Goal: Transaction & Acquisition: Purchase product/service

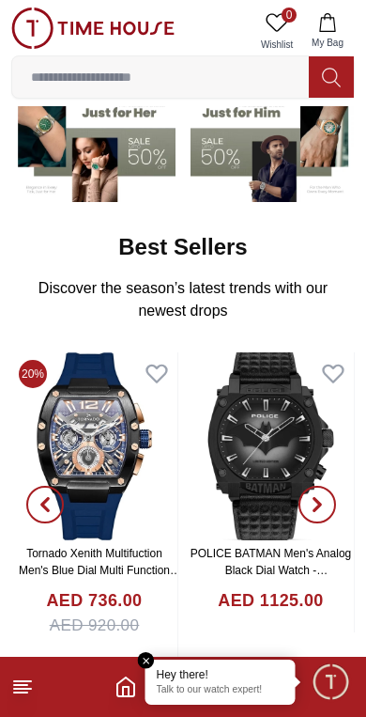
scroll to position [180, 0]
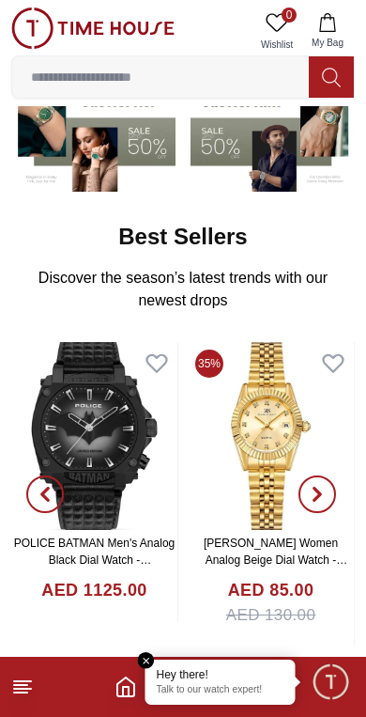
click at [143, 660] on em "Close tooltip" at bounding box center [146, 660] width 17 height 17
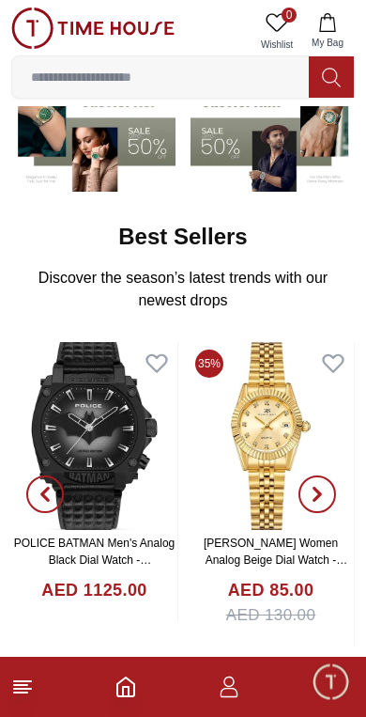
click at [23, 696] on icon at bounding box center [22, 687] width 23 height 23
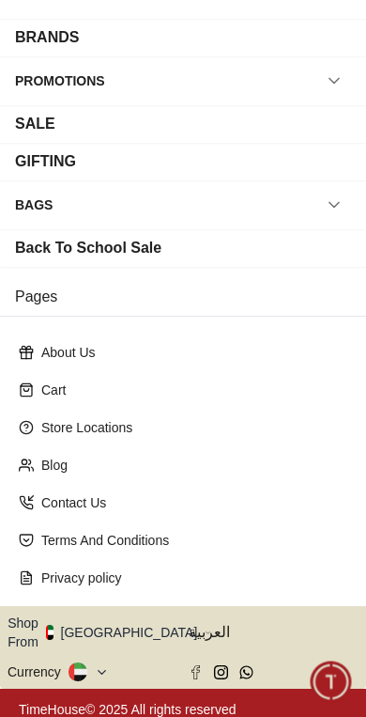
scroll to position [246, 0]
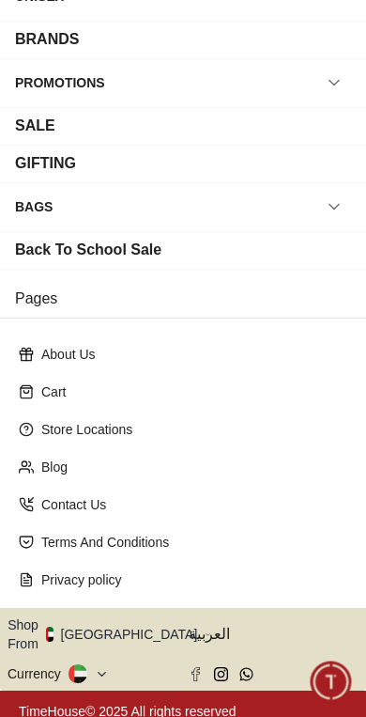
click at [121, 626] on button "Shop From UAE" at bounding box center [110, 634] width 204 height 38
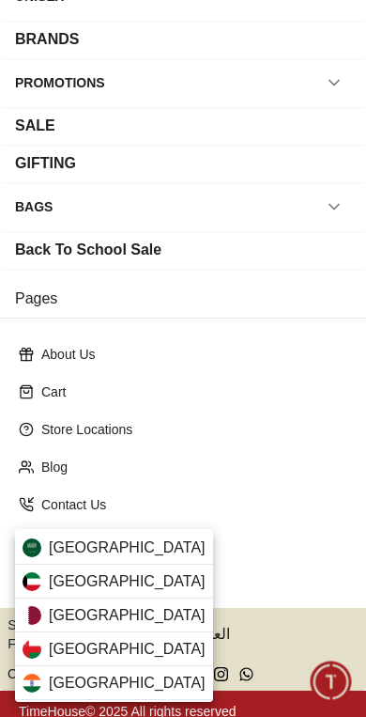
click at [131, 609] on div "Qatar" at bounding box center [114, 616] width 198 height 34
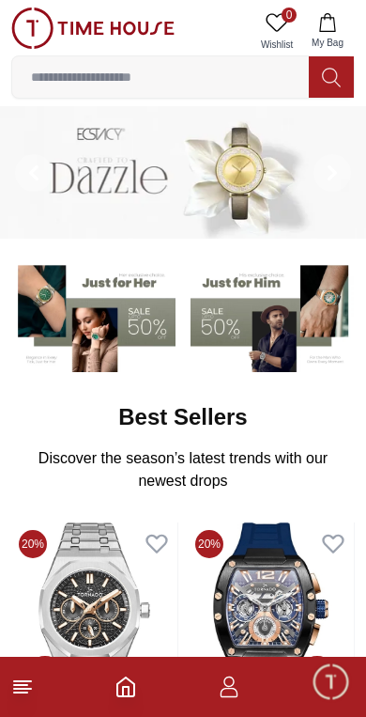
click at [27, 681] on line at bounding box center [22, 681] width 17 height 0
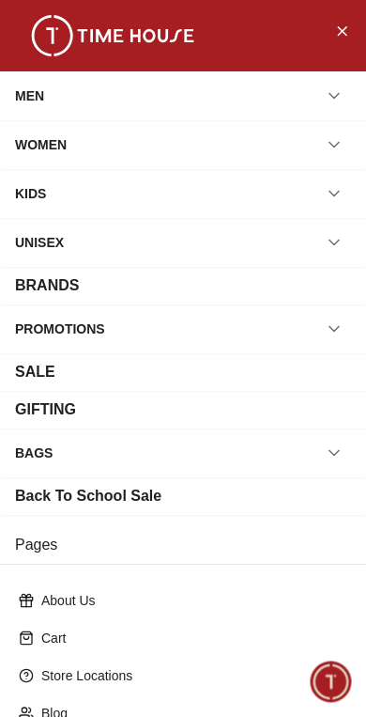
click at [336, 200] on icon "button" at bounding box center [334, 193] width 19 height 19
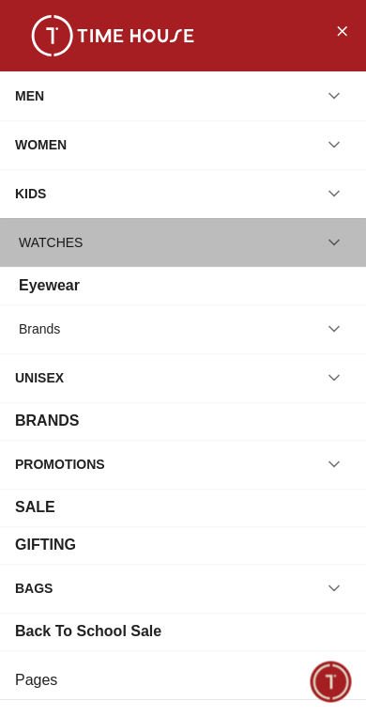
click at [282, 244] on div "WATCHES" at bounding box center [183, 243] width 336 height 34
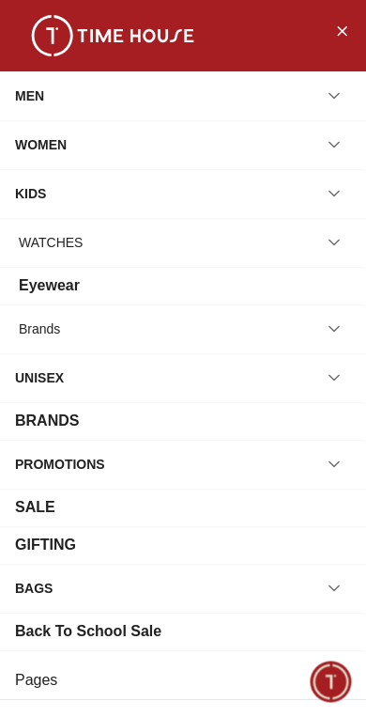
click at [329, 241] on icon "button" at bounding box center [334, 242] width 19 height 19
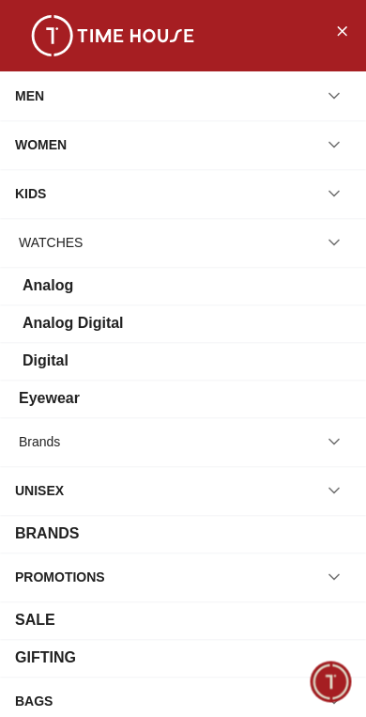
click at [342, 238] on icon "button" at bounding box center [334, 242] width 19 height 19
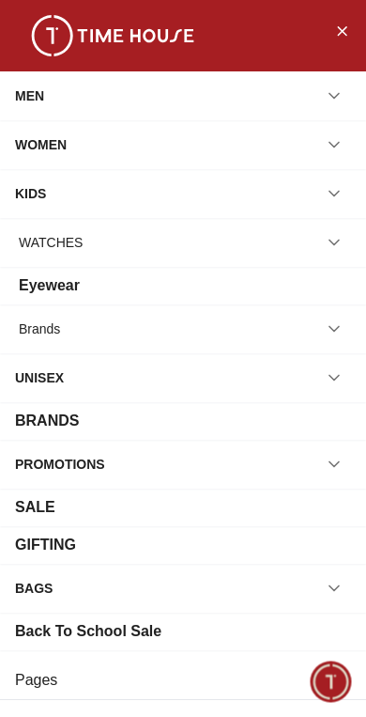
click at [345, 241] on button "button" at bounding box center [335, 243] width 34 height 34
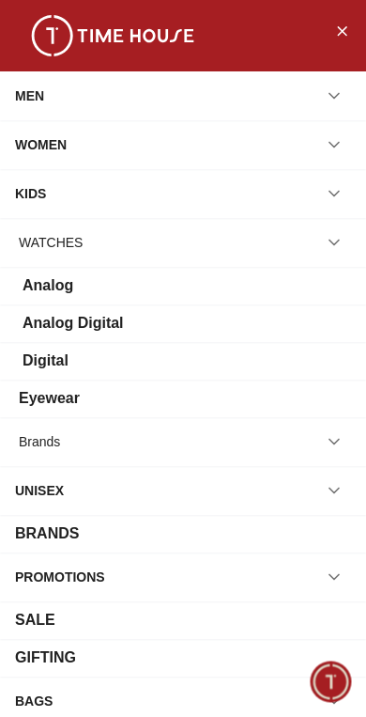
click at [288, 285] on div "Analog" at bounding box center [183, 285] width 336 height 23
click at [316, 324] on div "Analog Digital" at bounding box center [183, 323] width 336 height 23
click at [306, 364] on div "Digital" at bounding box center [183, 361] width 336 height 23
click at [274, 402] on div "Eyewear" at bounding box center [183, 398] width 336 height 23
click at [54, 405] on div "Eyewear" at bounding box center [49, 398] width 61 height 23
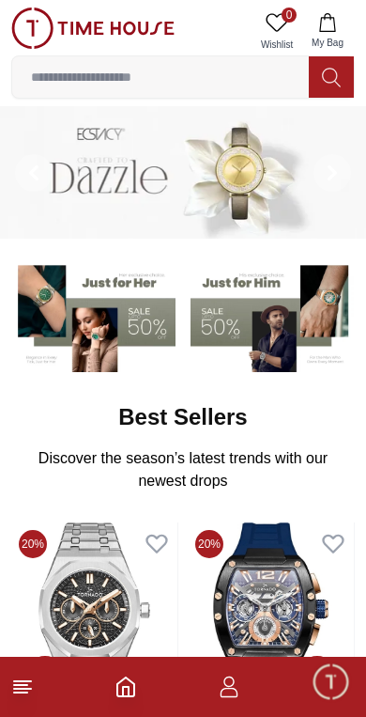
click at [279, 90] on input at bounding box center [160, 77] width 297 height 38
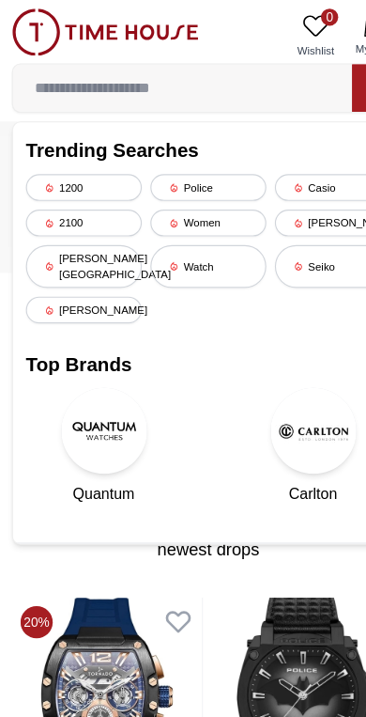
click at [186, 173] on div "Police" at bounding box center [182, 163] width 101 height 23
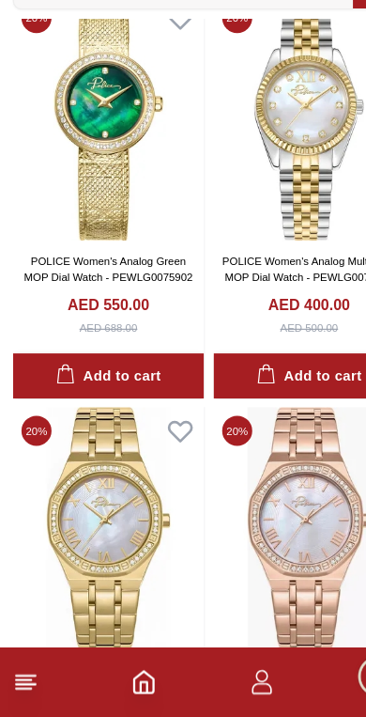
scroll to position [833, 0]
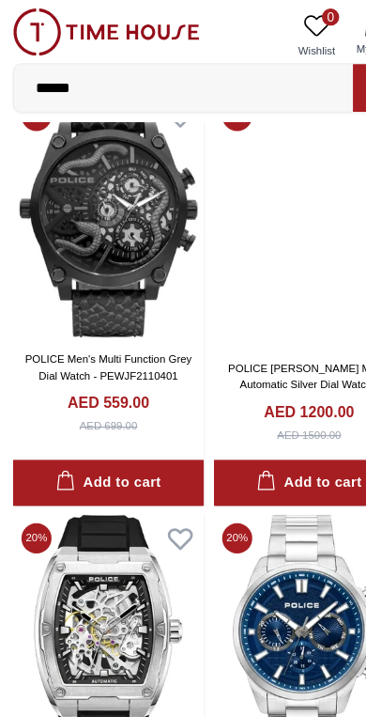
scroll to position [9492, 0]
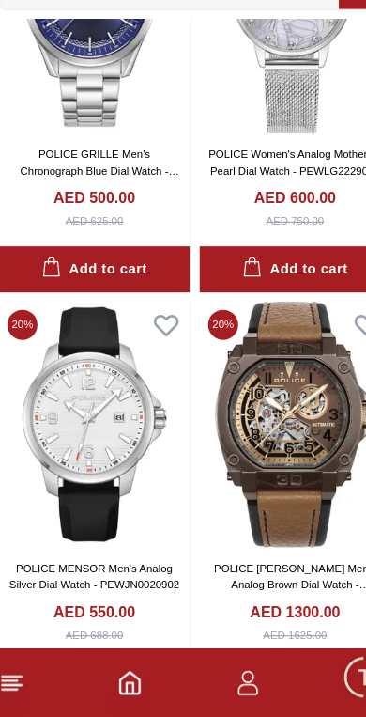
scroll to position [14461, 0]
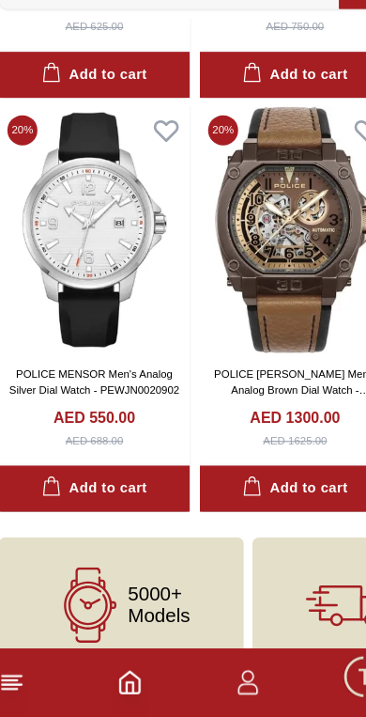
click at [146, 600] on span "5000+ Models" at bounding box center [151, 619] width 54 height 38
click at [155, 600] on span "5000+ Models" at bounding box center [151, 619] width 54 height 38
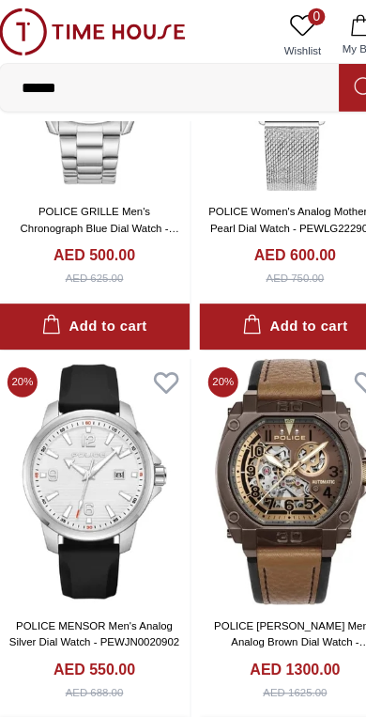
click at [257, 87] on input "******" at bounding box center [160, 77] width 297 height 38
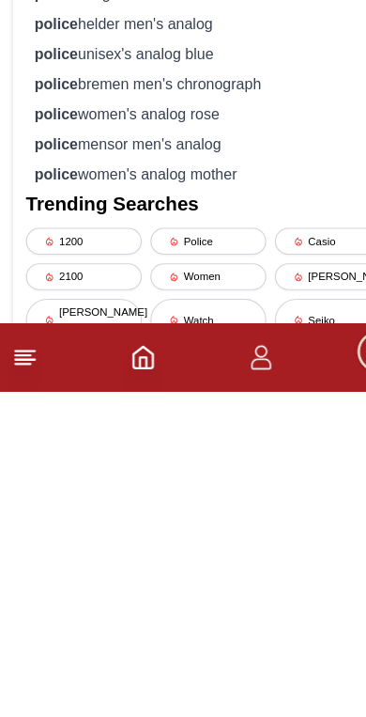
scroll to position [14301, 0]
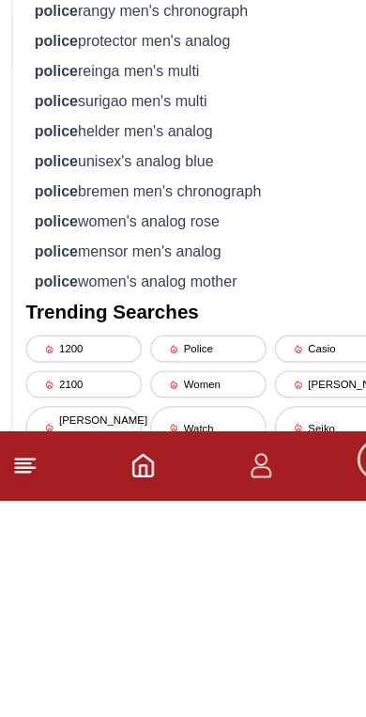
click at [221, 460] on div "police women's analog rose" at bounding box center [182, 473] width 319 height 26
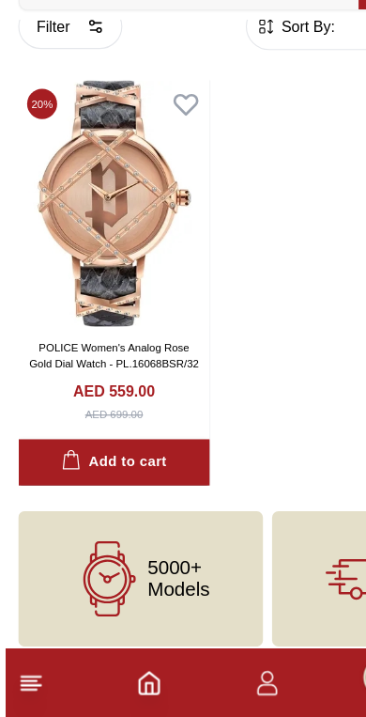
scroll to position [34, 0]
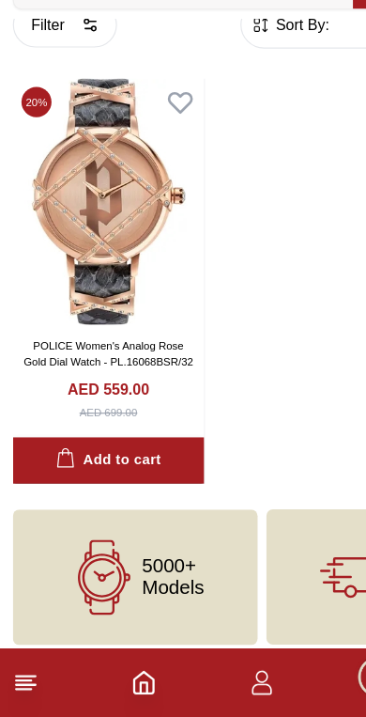
click at [129, 687] on polyline "Home" at bounding box center [126, 691] width 6 height 9
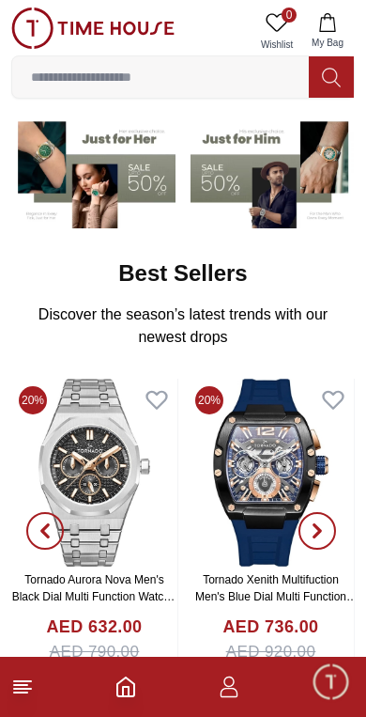
scroll to position [145, 0]
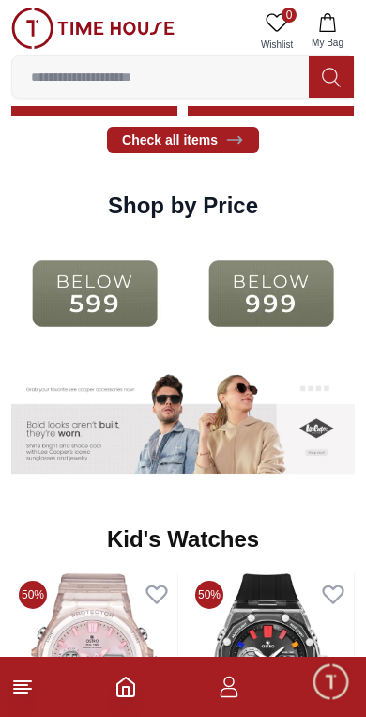
click at [241, 76] on input at bounding box center [160, 77] width 297 height 38
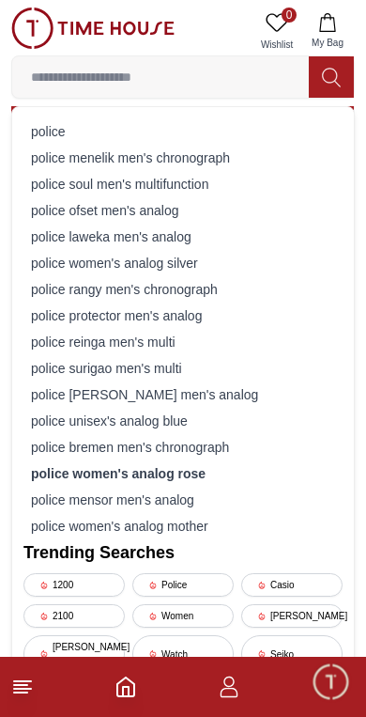
scroll to position [2065, 0]
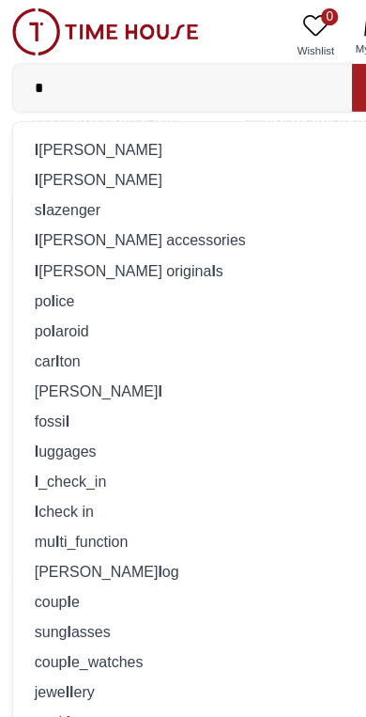
type input "*"
click at [126, 127] on div "l ee coope" at bounding box center [182, 131] width 319 height 26
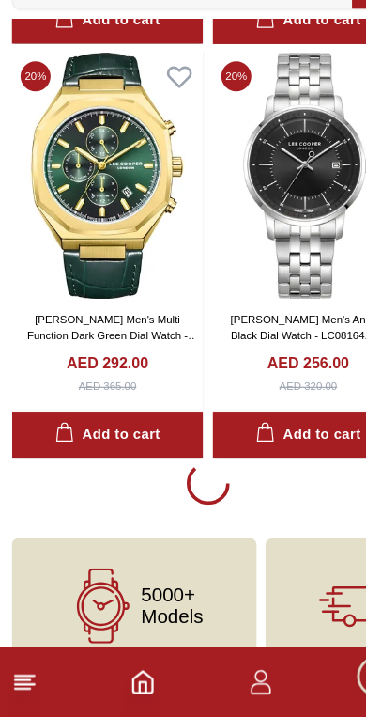
scroll to position [3312, 0]
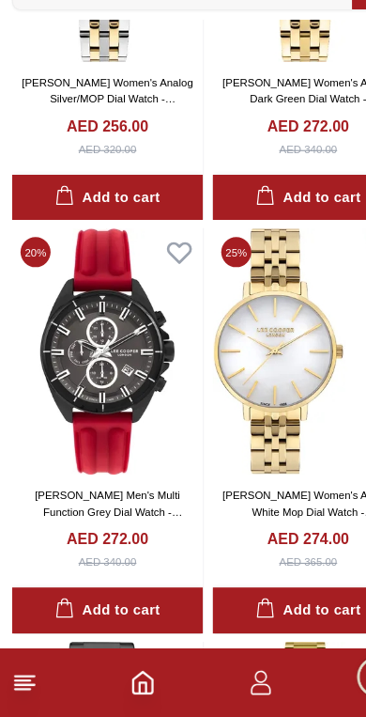
scroll to position [7137, 0]
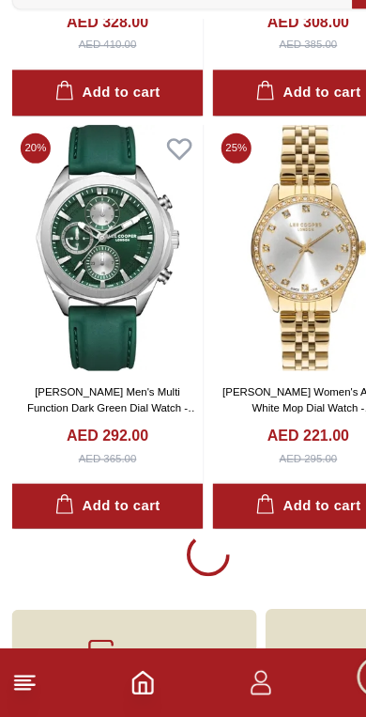
scroll to position [17711, 0]
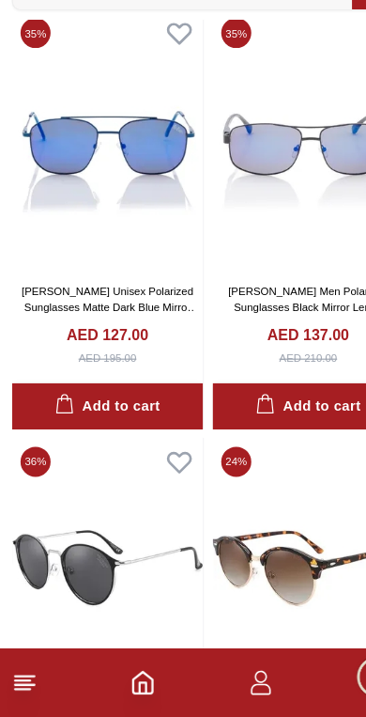
scroll to position [19671, 0]
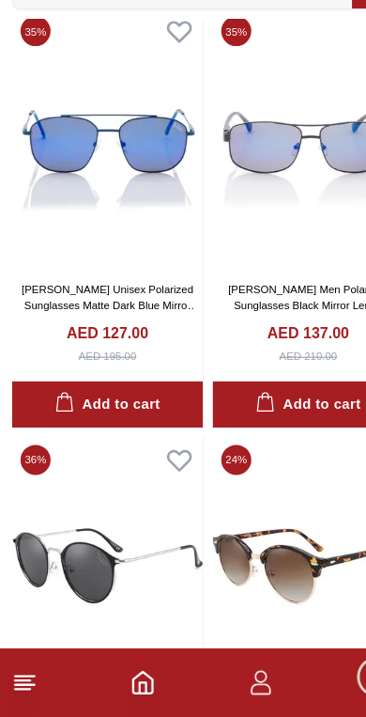
click at [65, 167] on img at bounding box center [94, 211] width 167 height 228
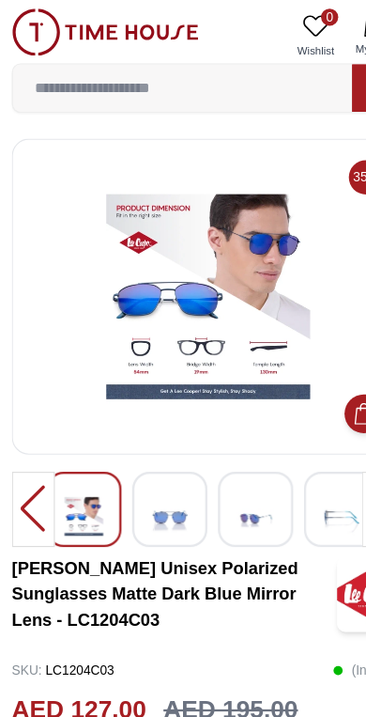
click at [208, 450] on img at bounding box center [225, 451] width 34 height 46
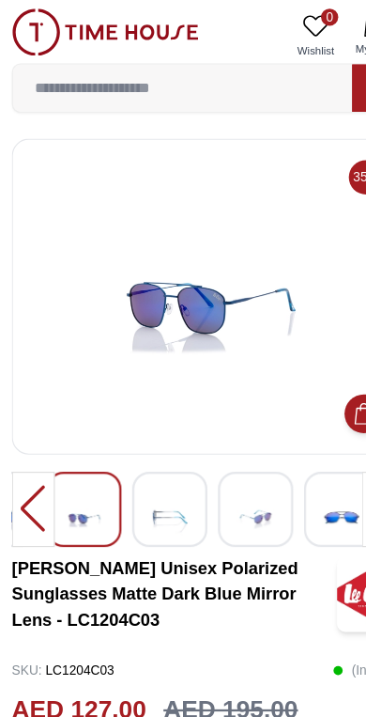
click at [209, 445] on img at bounding box center [225, 451] width 34 height 46
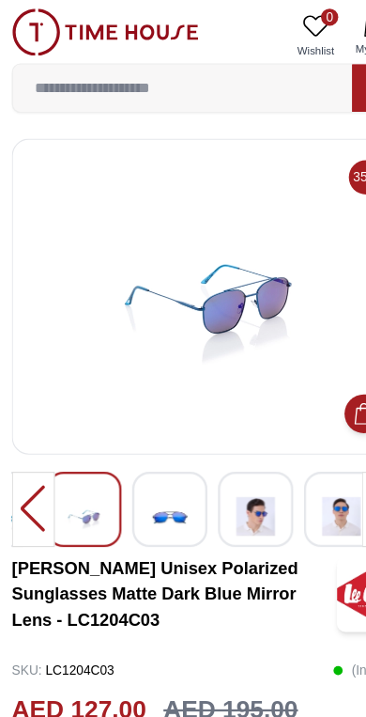
click at [220, 450] on img at bounding box center [225, 451] width 34 height 46
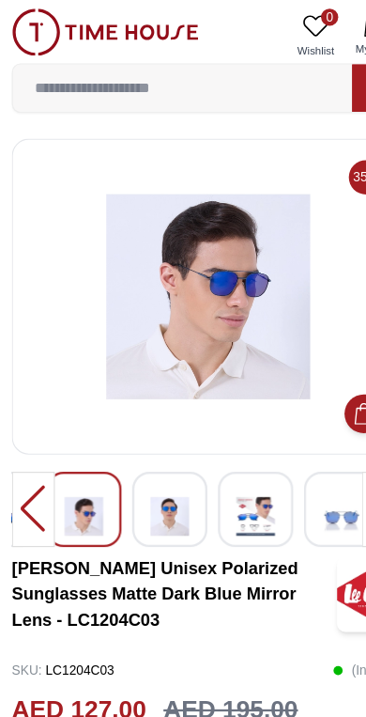
click at [271, 449] on div at bounding box center [300, 446] width 66 height 66
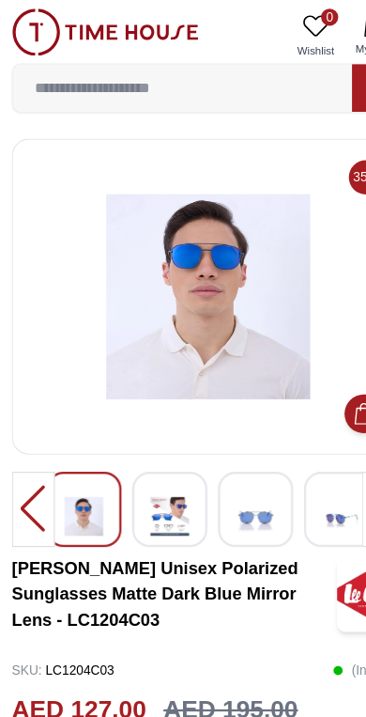
click at [149, 451] on img at bounding box center [149, 451] width 34 height 46
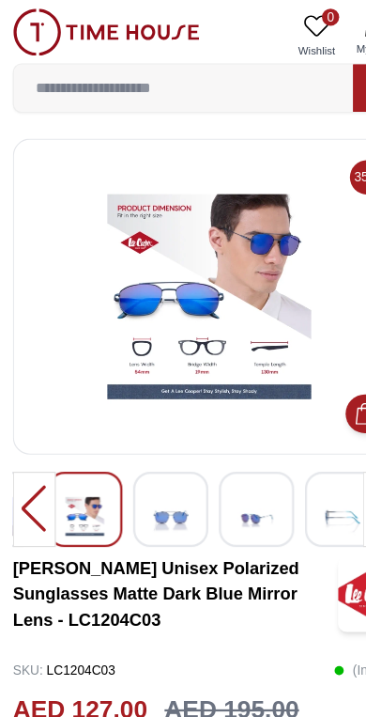
click at [20, 447] on div at bounding box center [30, 446] width 38 height 66
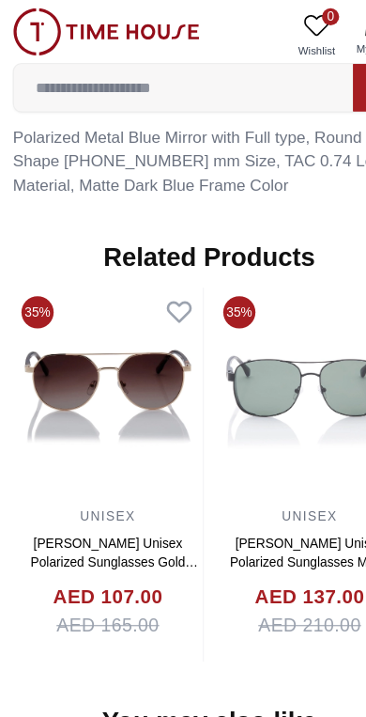
scroll to position [1415, 0]
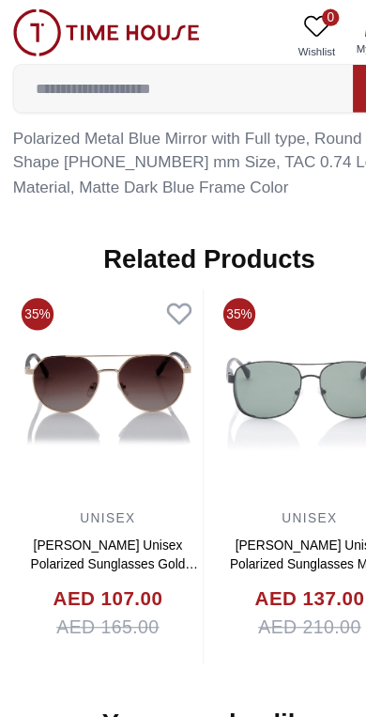
click at [123, 312] on img at bounding box center [94, 347] width 166 height 188
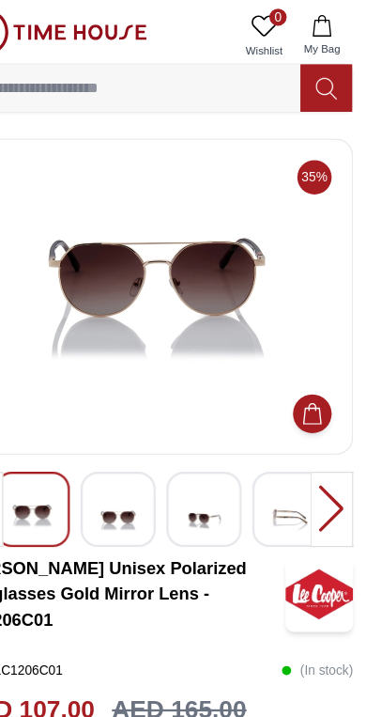
click at [132, 454] on img at bounding box center [149, 451] width 34 height 46
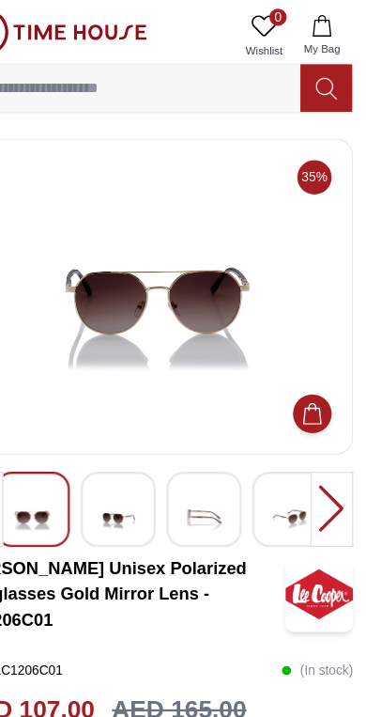
click at [318, 443] on div at bounding box center [337, 446] width 38 height 66
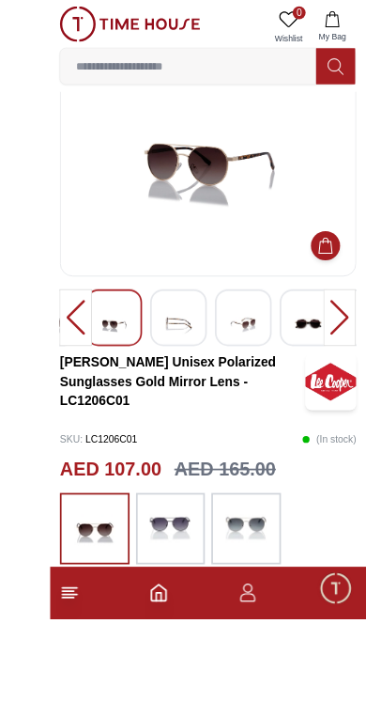
scroll to position [27, 0]
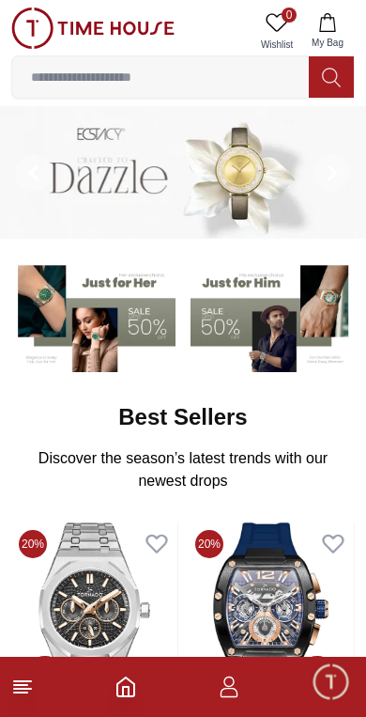
click at [135, 75] on input at bounding box center [160, 77] width 297 height 38
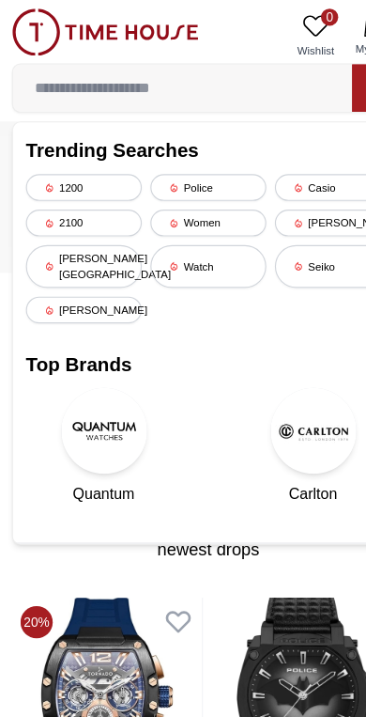
click at [148, 60] on input at bounding box center [160, 77] width 297 height 38
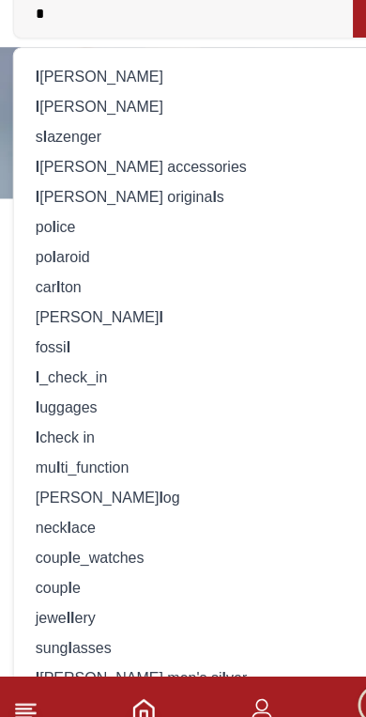
type input "*"
click at [76, 224] on div "l ee cooper origina l s" at bounding box center [182, 237] width 319 height 26
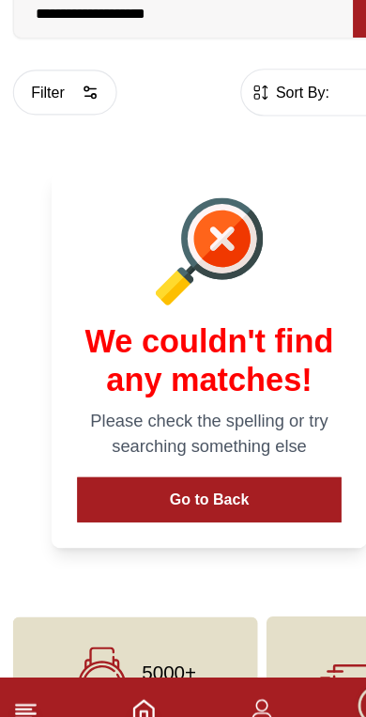
scroll to position [81, 0]
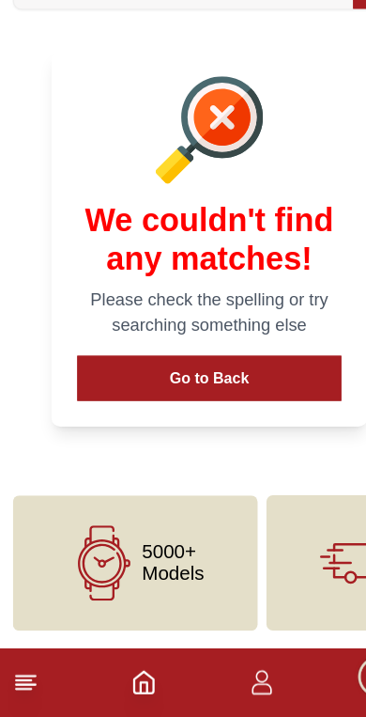
click at [260, 401] on button "Go to Back" at bounding box center [183, 420] width 231 height 39
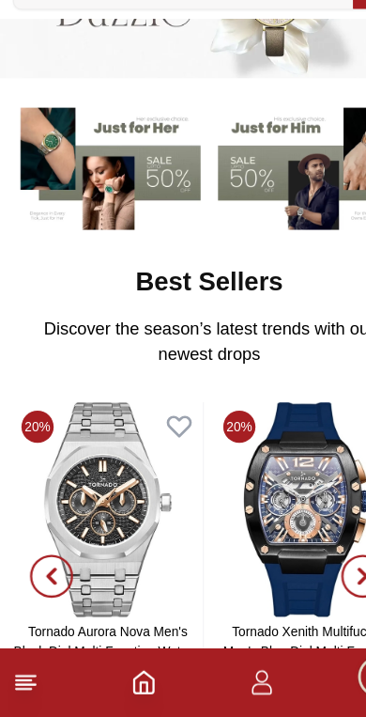
scroll to position [65, 0]
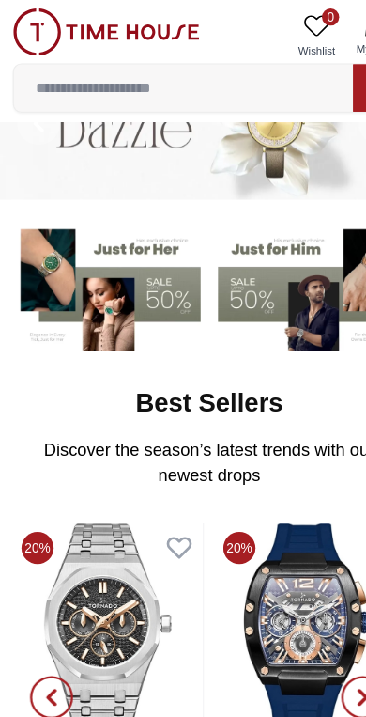
click at [123, 78] on input at bounding box center [160, 77] width 297 height 38
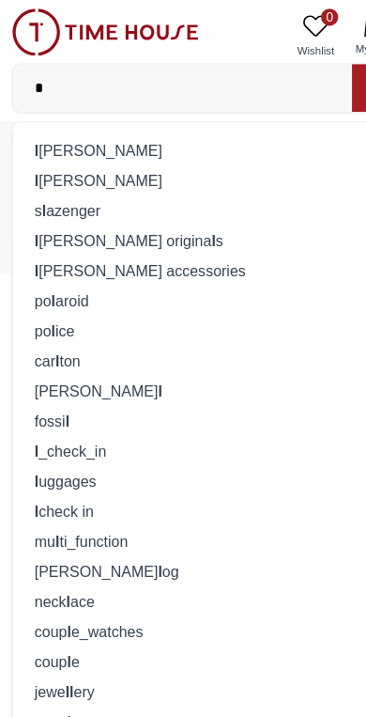
type input "*"
click at [72, 124] on div "l ee coope" at bounding box center [182, 131] width 319 height 26
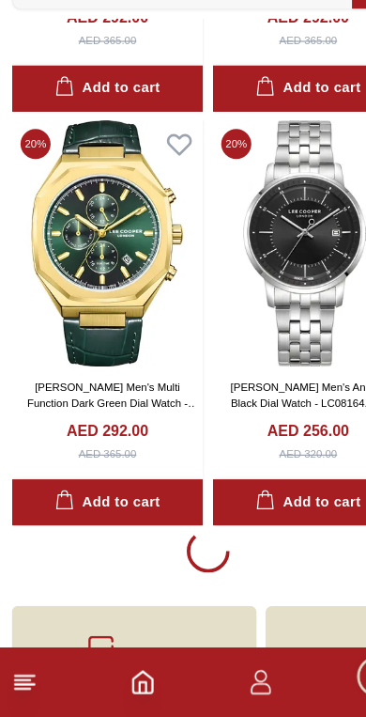
scroll to position [3340, 0]
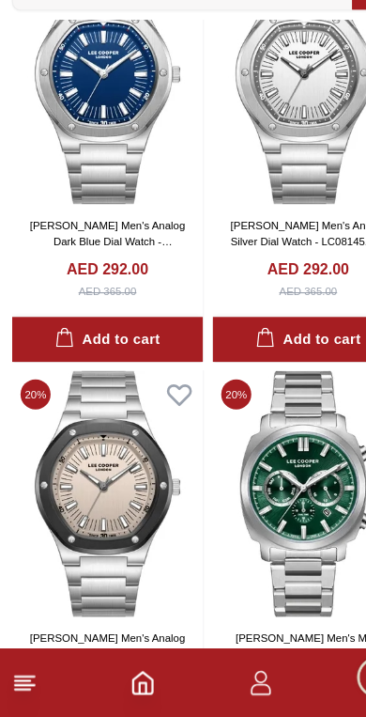
scroll to position [10556, 0]
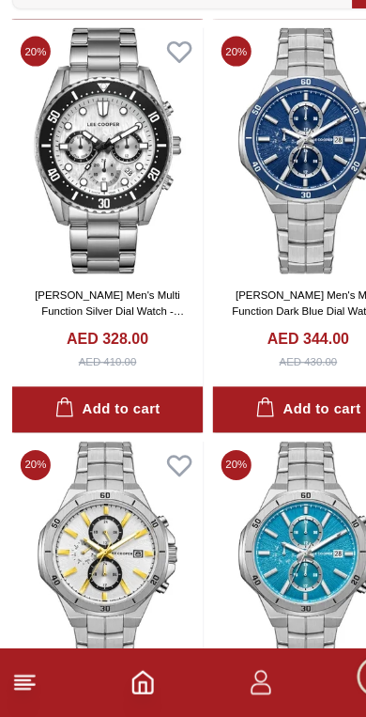
scroll to position [14165, 0]
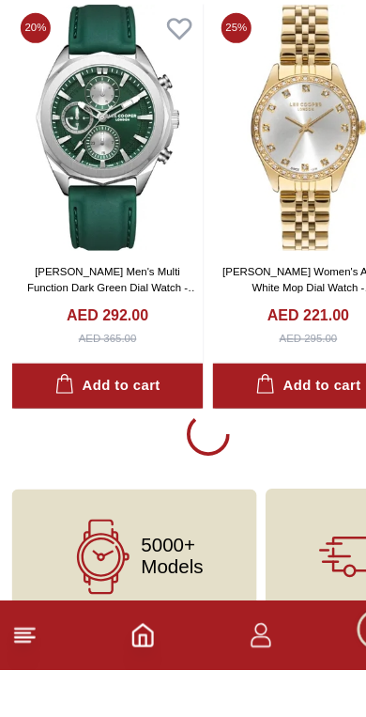
scroll to position [17773, 0]
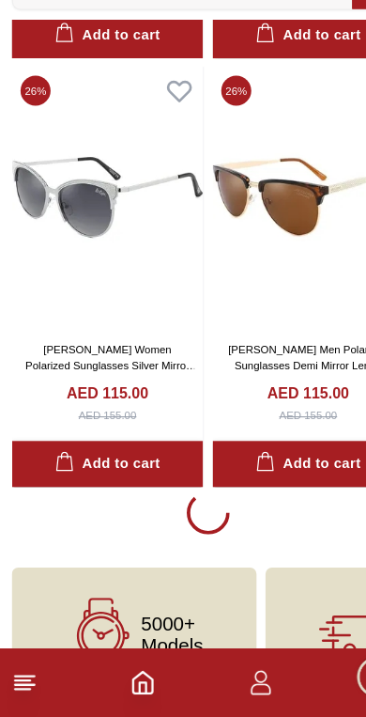
scroll to position [21511, 0]
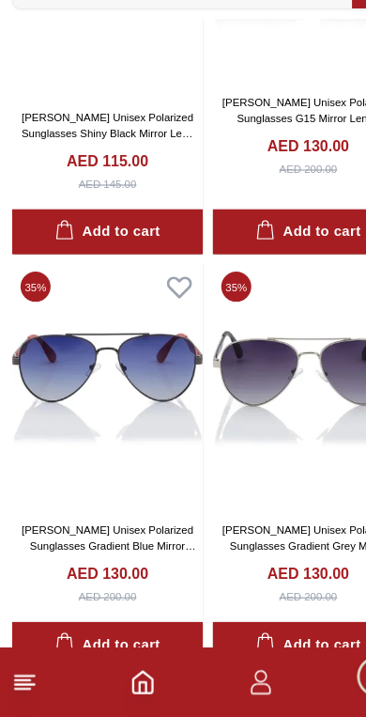
scroll to position [25065, 0]
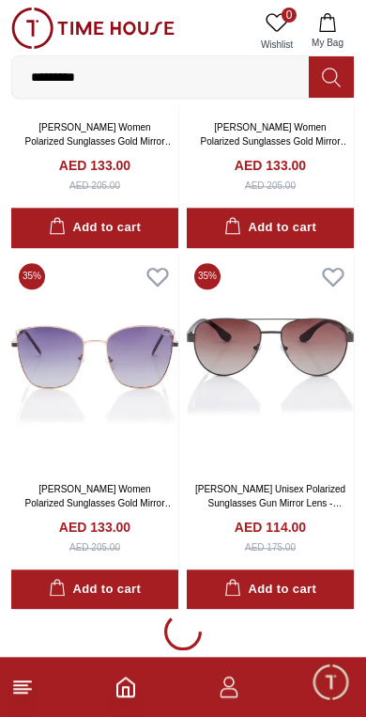
scroll to position [32453, 0]
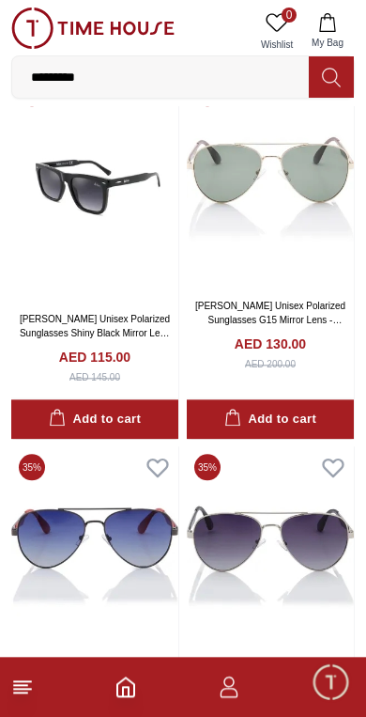
scroll to position [24937, 0]
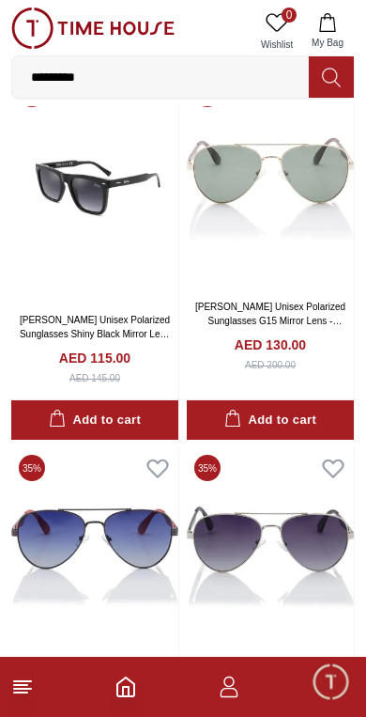
click at [263, 475] on img at bounding box center [270, 554] width 167 height 215
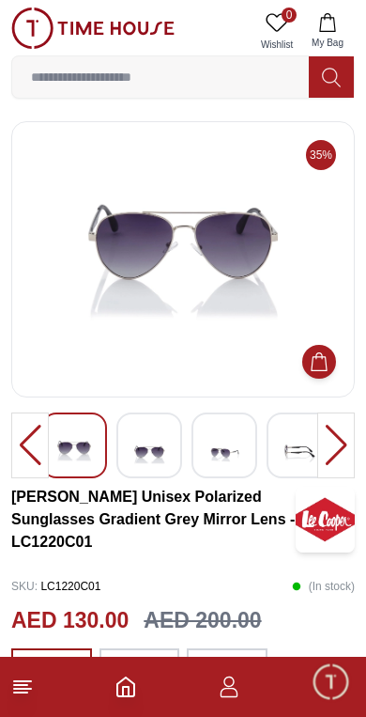
click at [157, 450] on img at bounding box center [149, 451] width 34 height 46
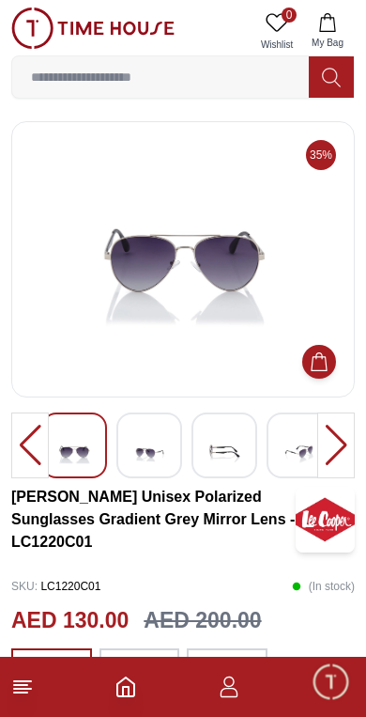
click at [193, 458] on div at bounding box center [225, 446] width 66 height 66
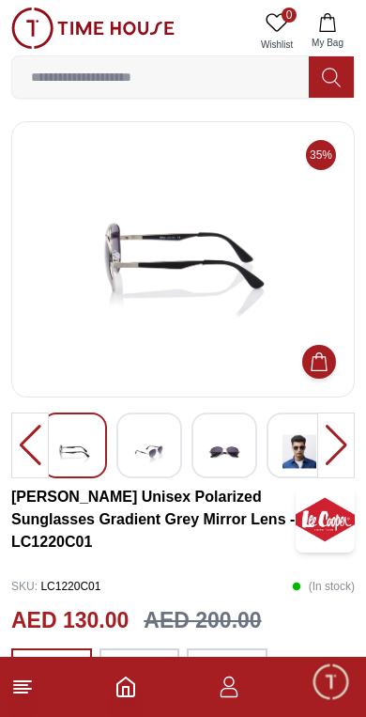
click at [226, 446] on img at bounding box center [225, 451] width 34 height 46
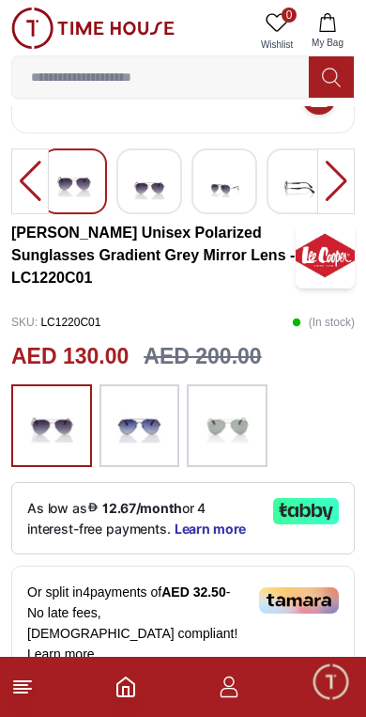
scroll to position [271, 0]
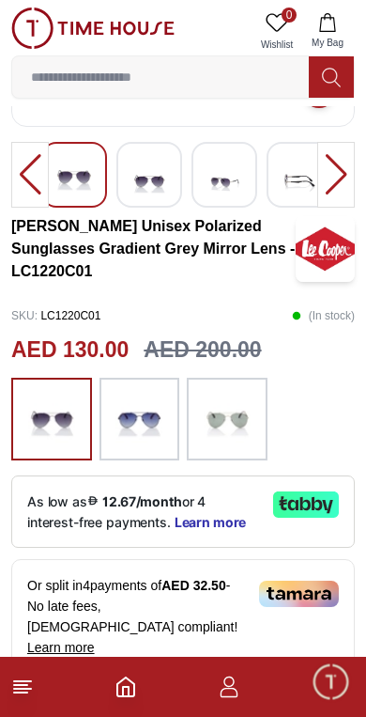
click at [241, 426] on img at bounding box center [227, 419] width 47 height 64
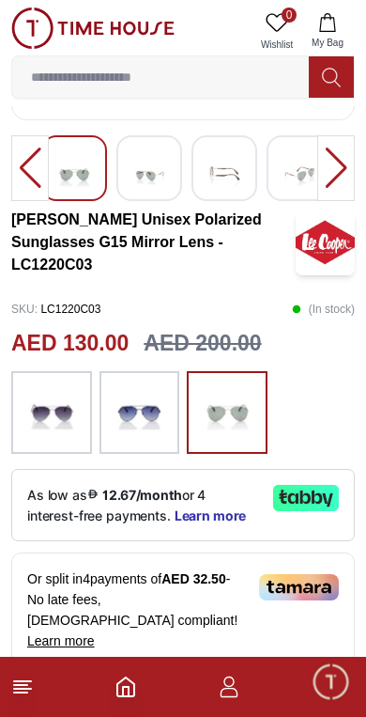
scroll to position [280, 0]
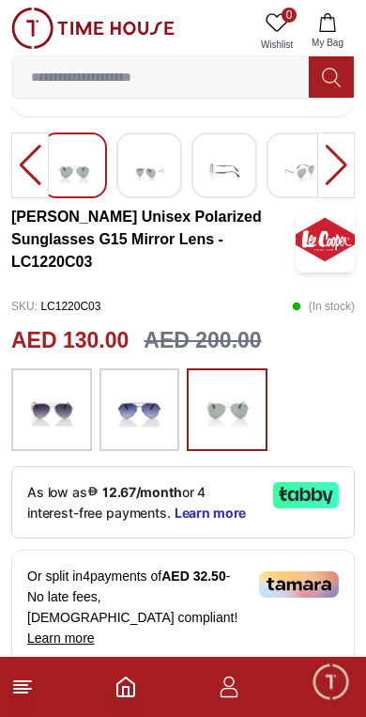
click at [63, 397] on img at bounding box center [51, 410] width 47 height 64
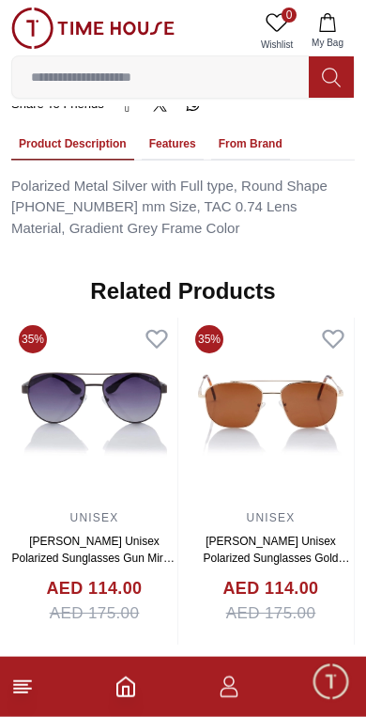
scroll to position [1407, 0]
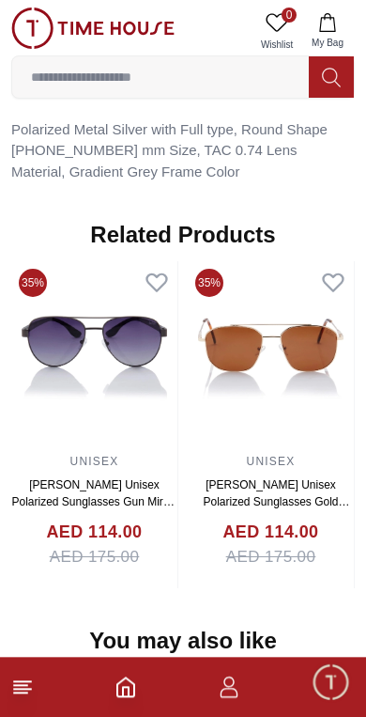
click at [80, 317] on img at bounding box center [94, 355] width 166 height 188
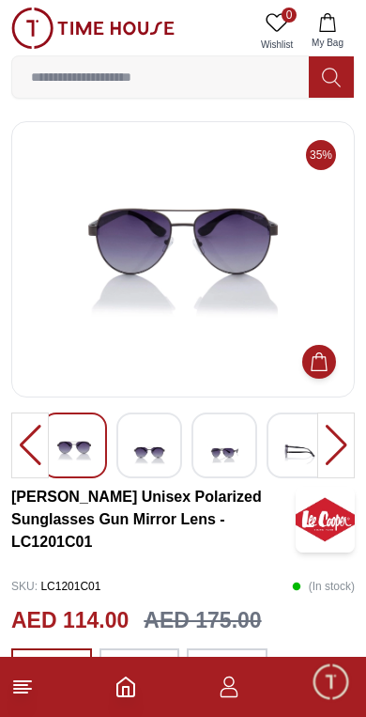
click at [154, 437] on img at bounding box center [149, 451] width 34 height 46
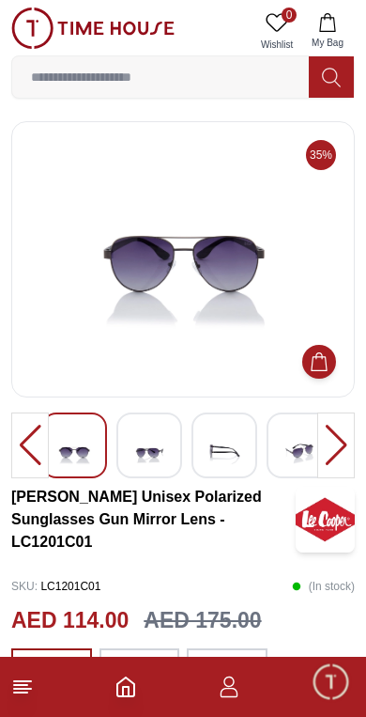
click at [163, 438] on img at bounding box center [149, 451] width 34 height 46
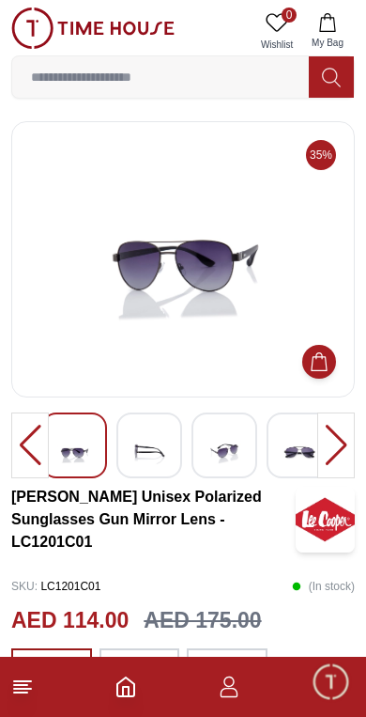
click at [163, 447] on img at bounding box center [149, 451] width 34 height 46
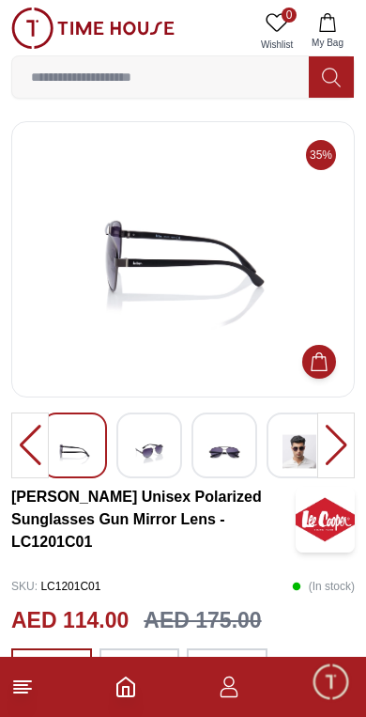
click at [228, 449] on img at bounding box center [225, 451] width 34 height 46
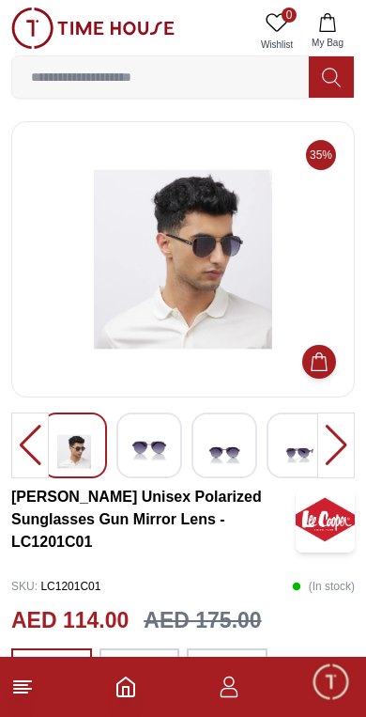
click at [234, 454] on img at bounding box center [225, 451] width 34 height 46
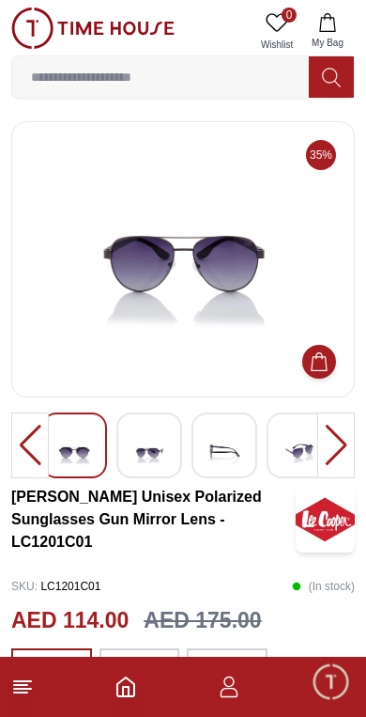
click at [256, 456] on div at bounding box center [225, 446] width 66 height 66
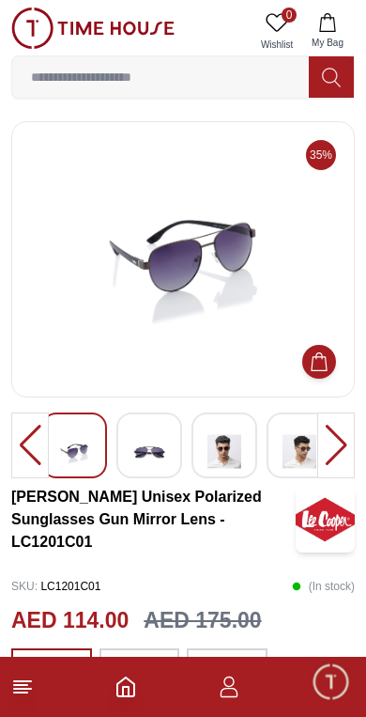
click at [236, 453] on img at bounding box center [225, 451] width 34 height 46
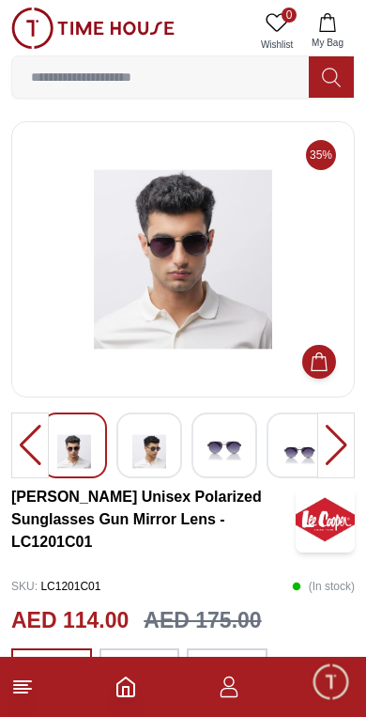
click at [275, 444] on div at bounding box center [300, 446] width 66 height 66
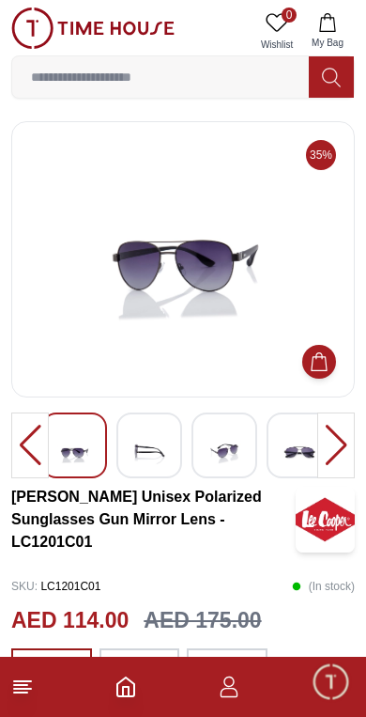
click at [290, 448] on img at bounding box center [300, 451] width 34 height 46
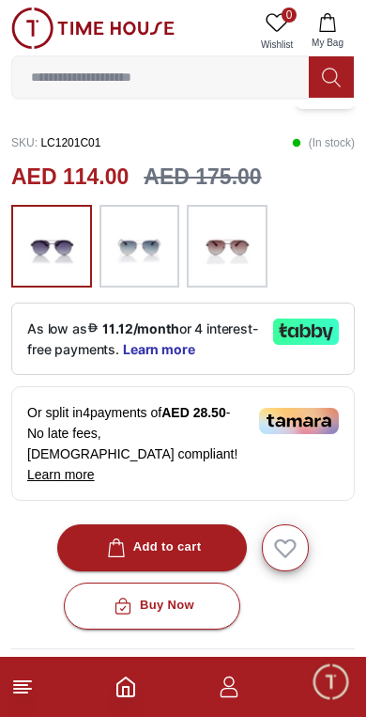
scroll to position [444, 0]
click at [308, 332] on icon at bounding box center [306, 329] width 10 height 13
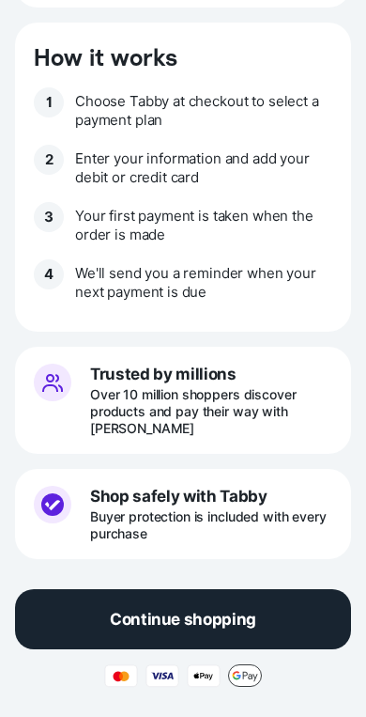
scroll to position [699, 0]
click at [216, 610] on p "Continue shopping" at bounding box center [183, 619] width 147 height 21
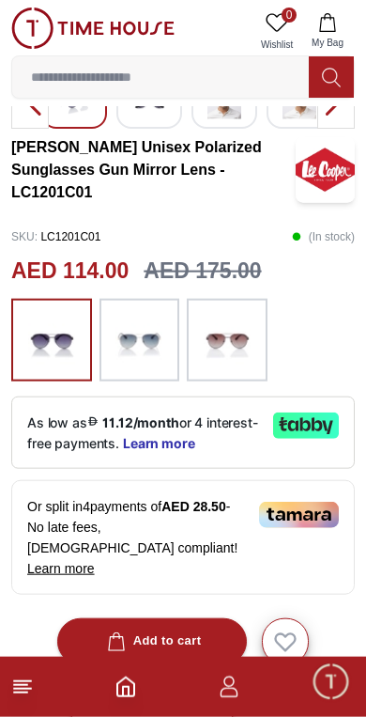
scroll to position [339, 0]
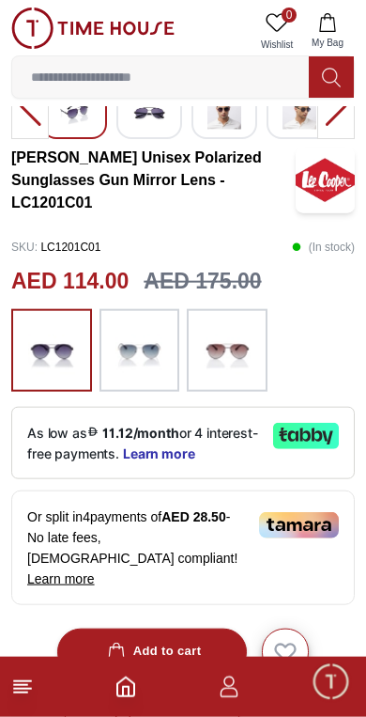
click at [220, 437] on p "As low as 11.12/month or 4 interest-free payments. Learn more" at bounding box center [142, 443] width 231 height 40
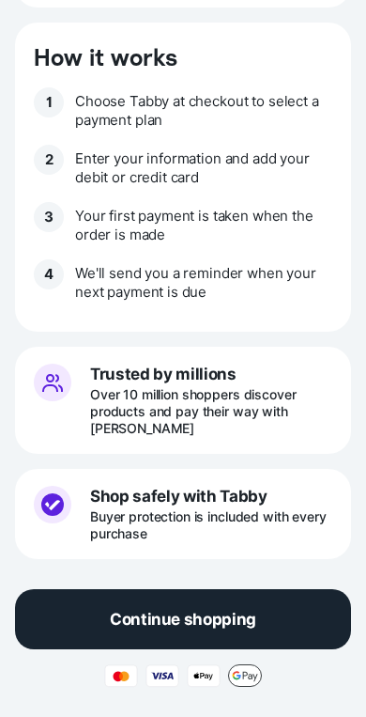
scroll to position [699, 0]
click at [238, 676] on icon at bounding box center [239, 677] width 4 height 4
click at [212, 609] on button "Continue shopping" at bounding box center [183, 619] width 336 height 60
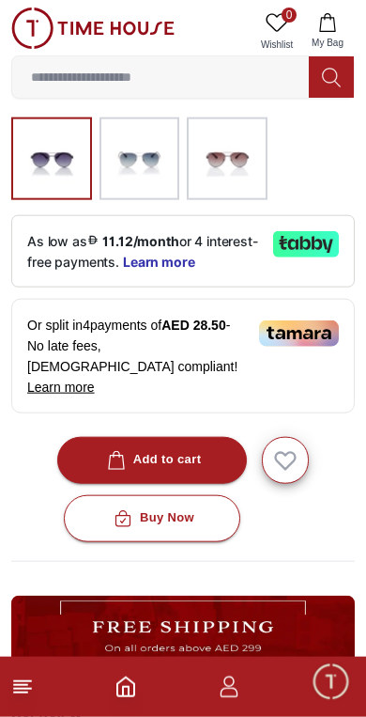
scroll to position [533, 0]
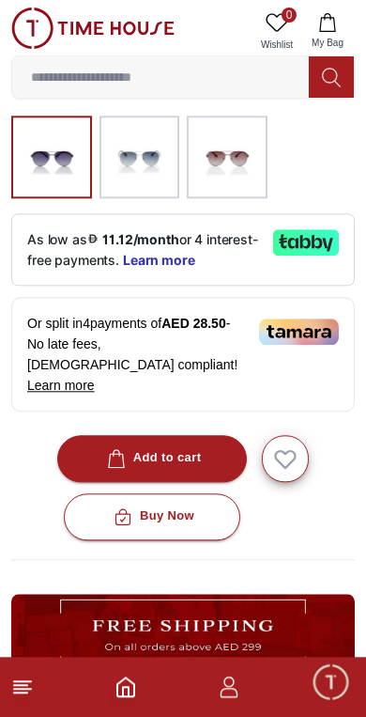
click at [134, 447] on div "Add to cart" at bounding box center [152, 458] width 99 height 22
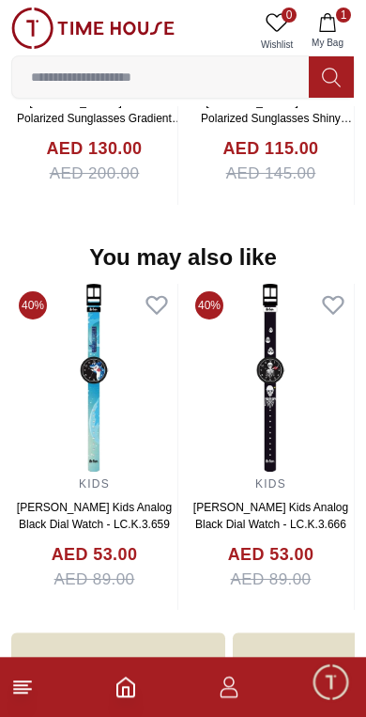
scroll to position [1840, 0]
